Goal: Find specific page/section: Find specific page/section

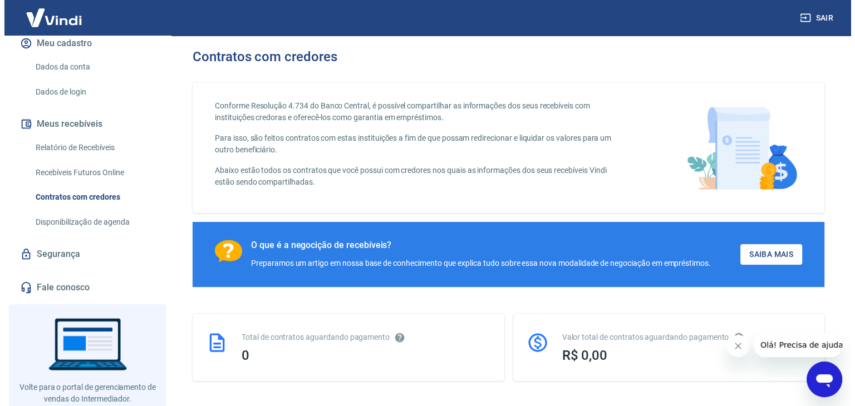
scroll to position [167, 0]
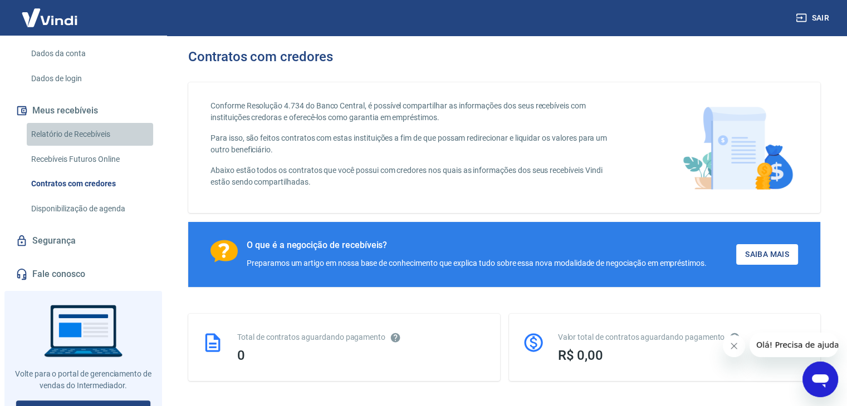
click at [90, 123] on link "Relatório de Recebíveis" at bounding box center [90, 134] width 126 height 23
